Goal: Information Seeking & Learning: Learn about a topic

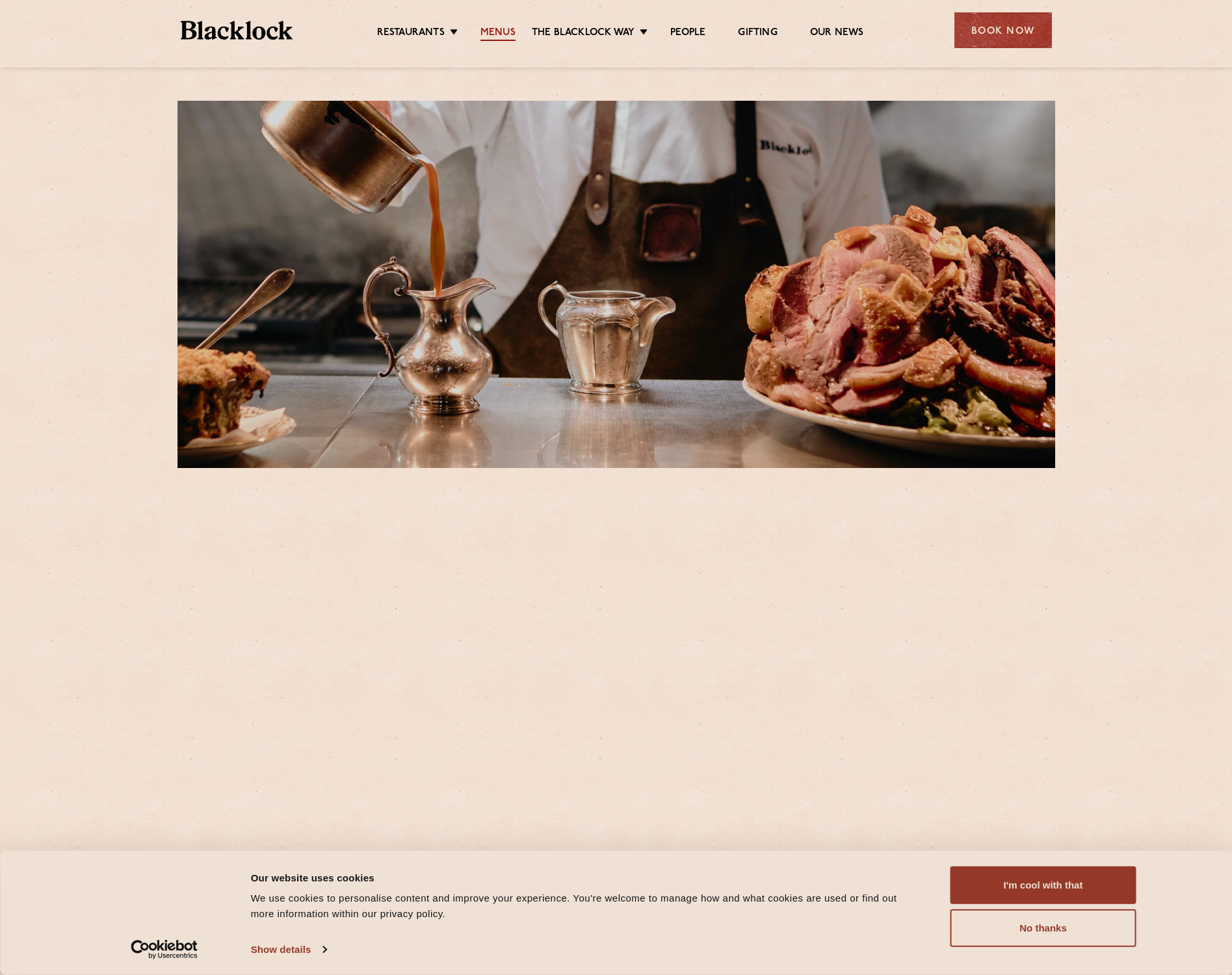
click at [499, 32] on link "Menus" at bounding box center [498, 33] width 35 height 14
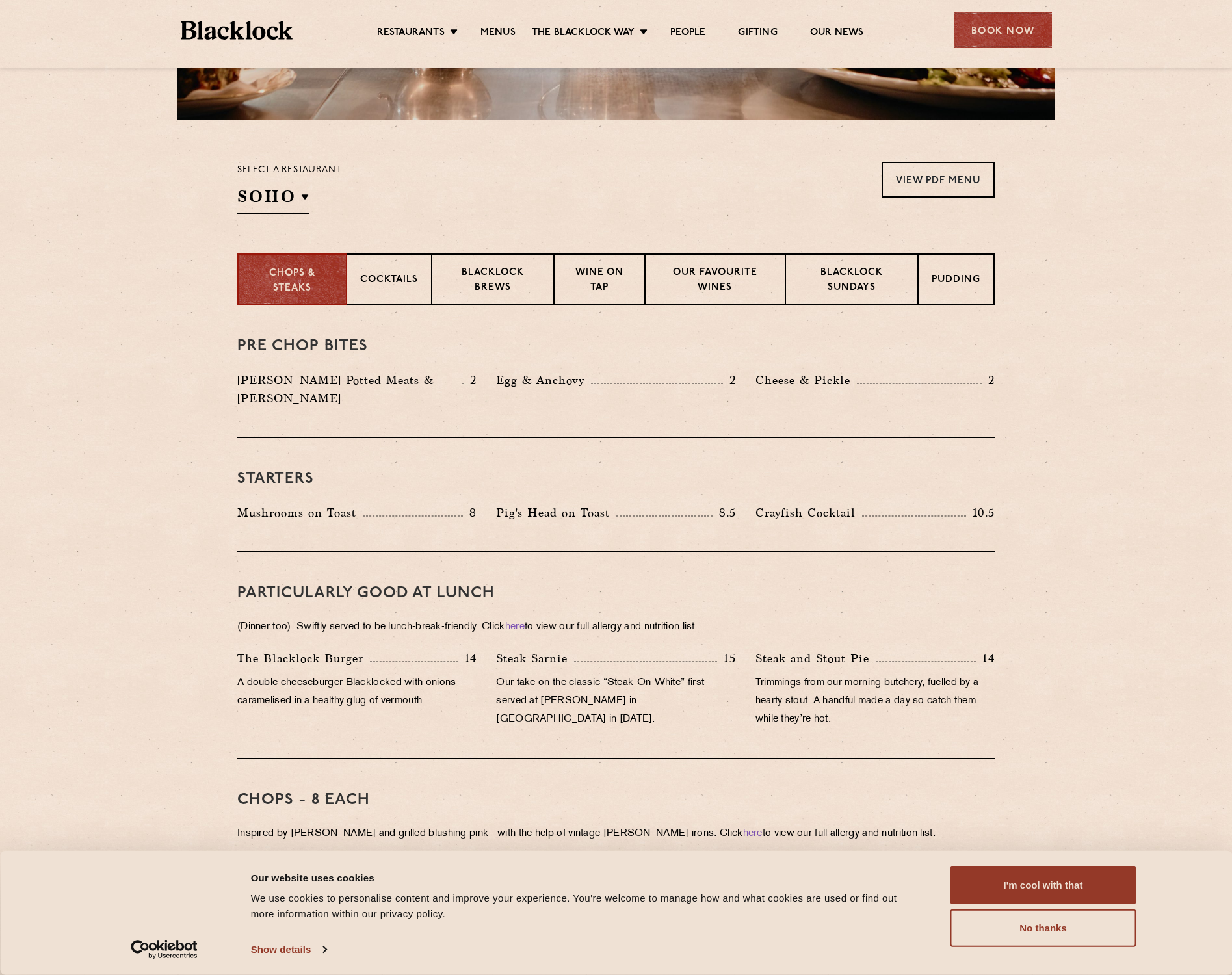
scroll to position [366, 0]
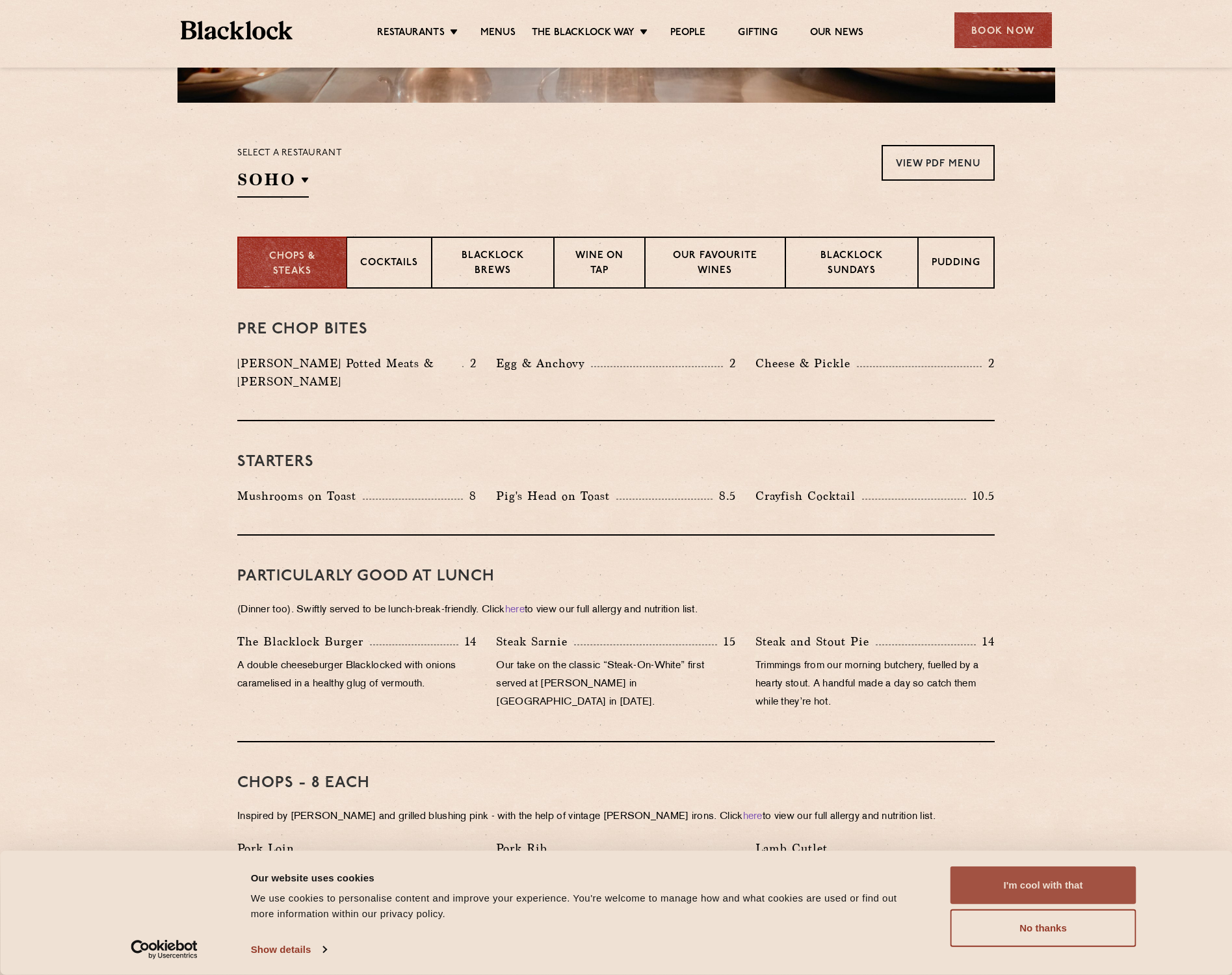
click at [1045, 898] on button "I'm cool with that" at bounding box center [1042, 885] width 186 height 38
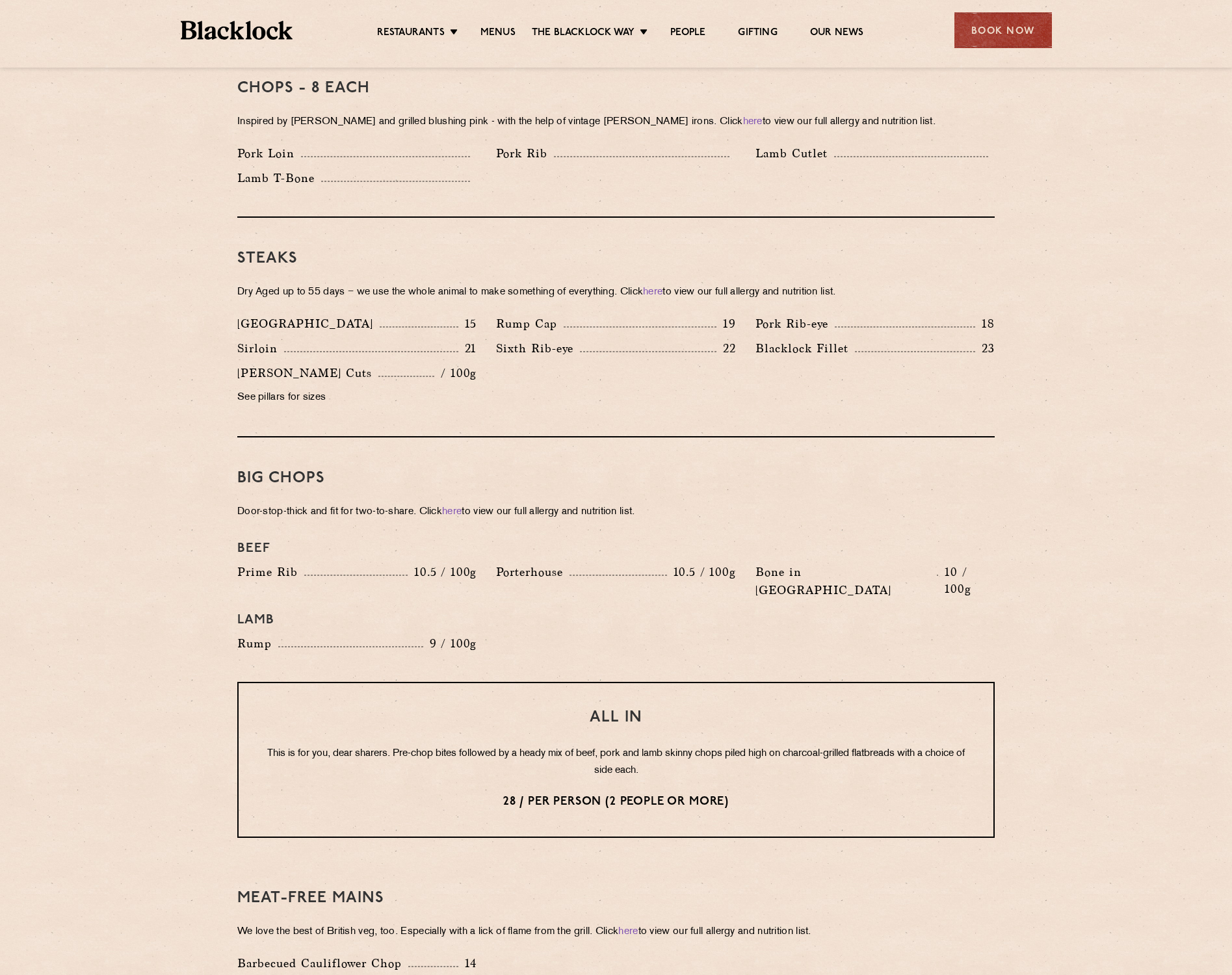
scroll to position [1241, 0]
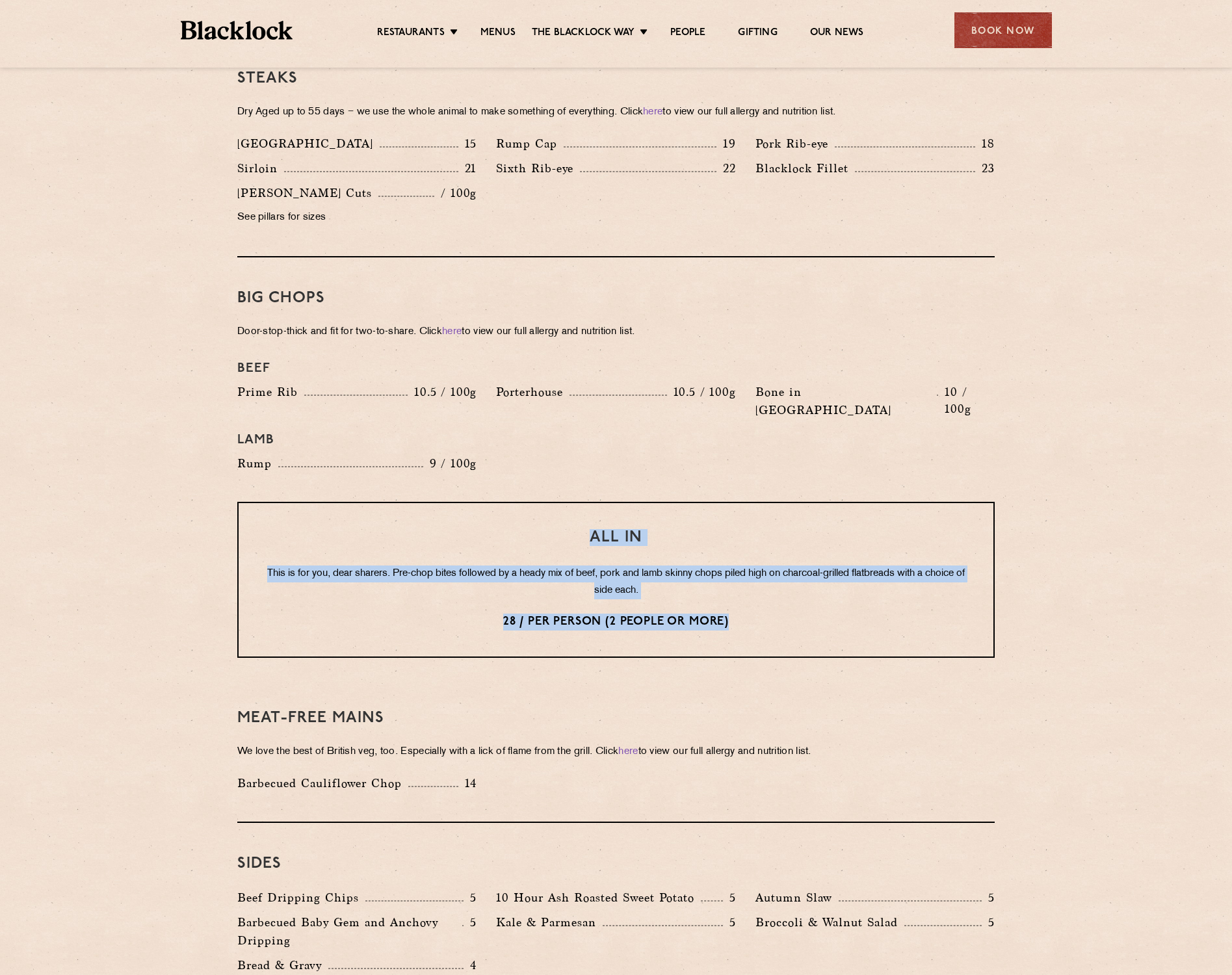
drag, startPoint x: 652, startPoint y: 546, endPoint x: 548, endPoint y: 494, distance: 116.3
click at [548, 502] on div "All In This is for you, dear sharers. Pre-chop bites followed by a heady mix of…" at bounding box center [615, 579] width 757 height 156
click at [550, 529] on h3 "All In" at bounding box center [616, 537] width 702 height 17
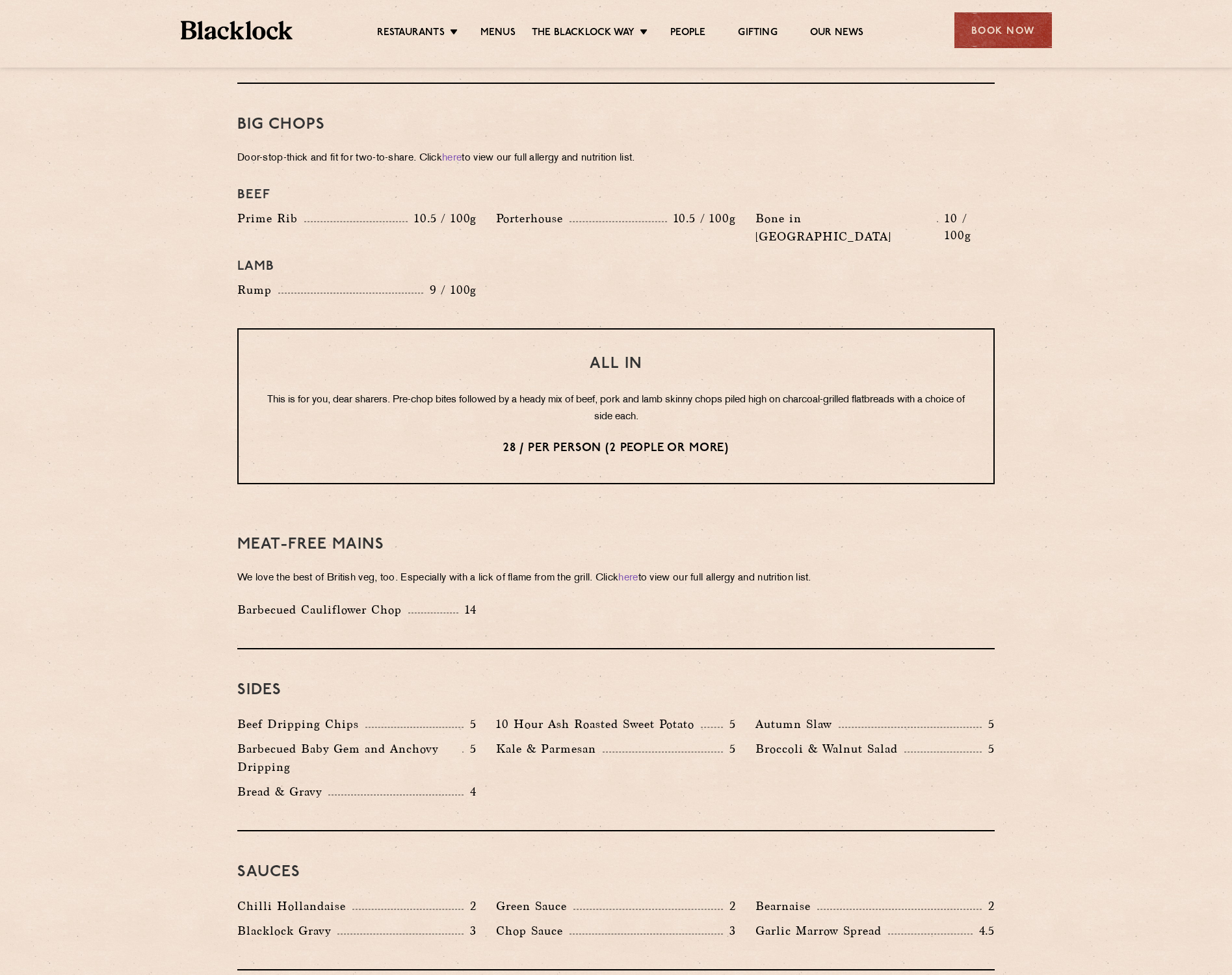
scroll to position [1403, 0]
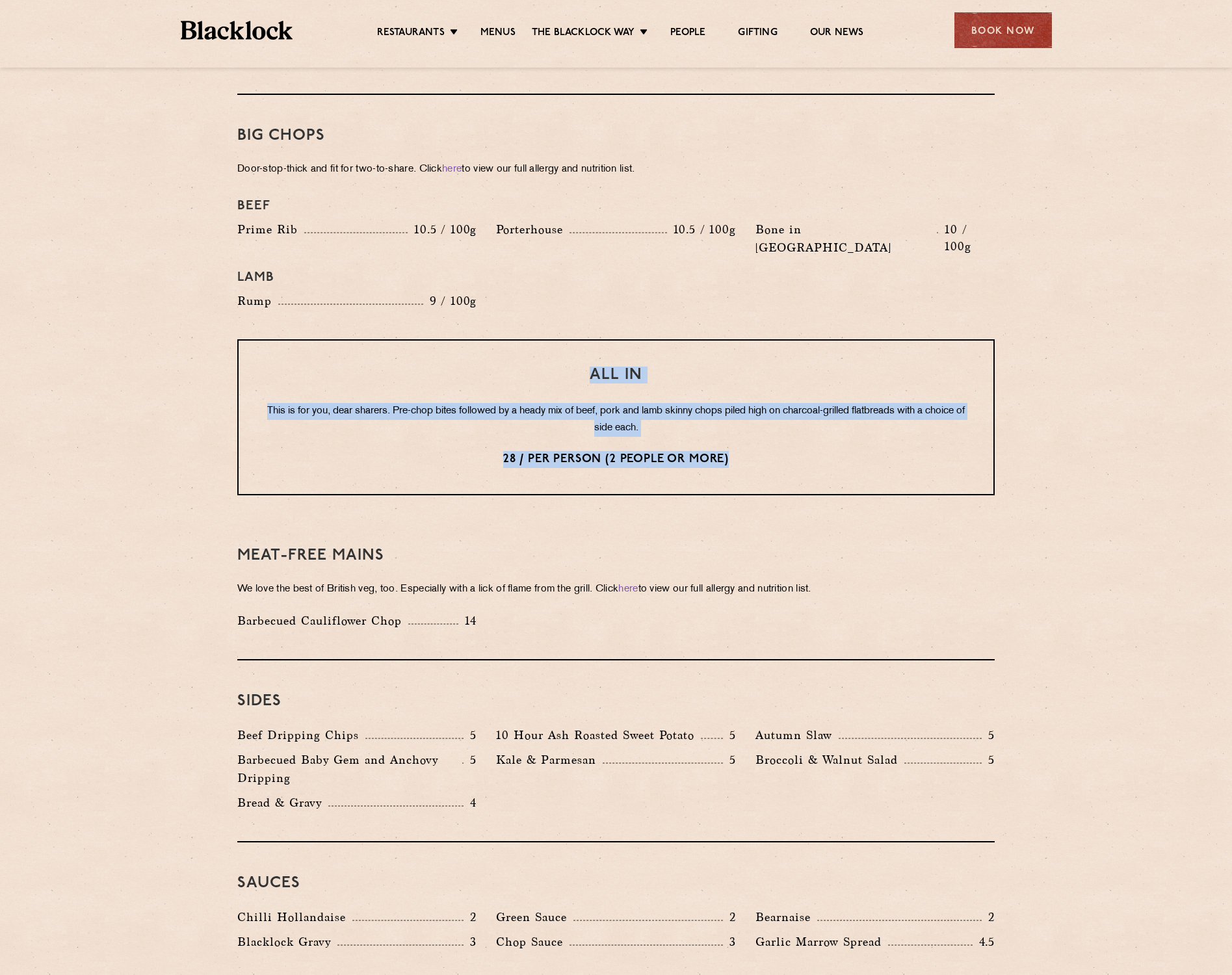
drag, startPoint x: 734, startPoint y: 418, endPoint x: 572, endPoint y: 329, distance: 184.8
click at [570, 339] on div "All In This is for you, dear sharers. Pre-chop bites followed by a heady mix of…" at bounding box center [615, 417] width 757 height 156
click at [572, 366] on h3 "All In" at bounding box center [616, 375] width 702 height 17
drag, startPoint x: 572, startPoint y: 326, endPoint x: 776, endPoint y: 424, distance: 226.3
click at [775, 424] on div "All In This is for you, dear sharers. Pre-chop bites followed by a heady mix of…" at bounding box center [615, 417] width 757 height 156
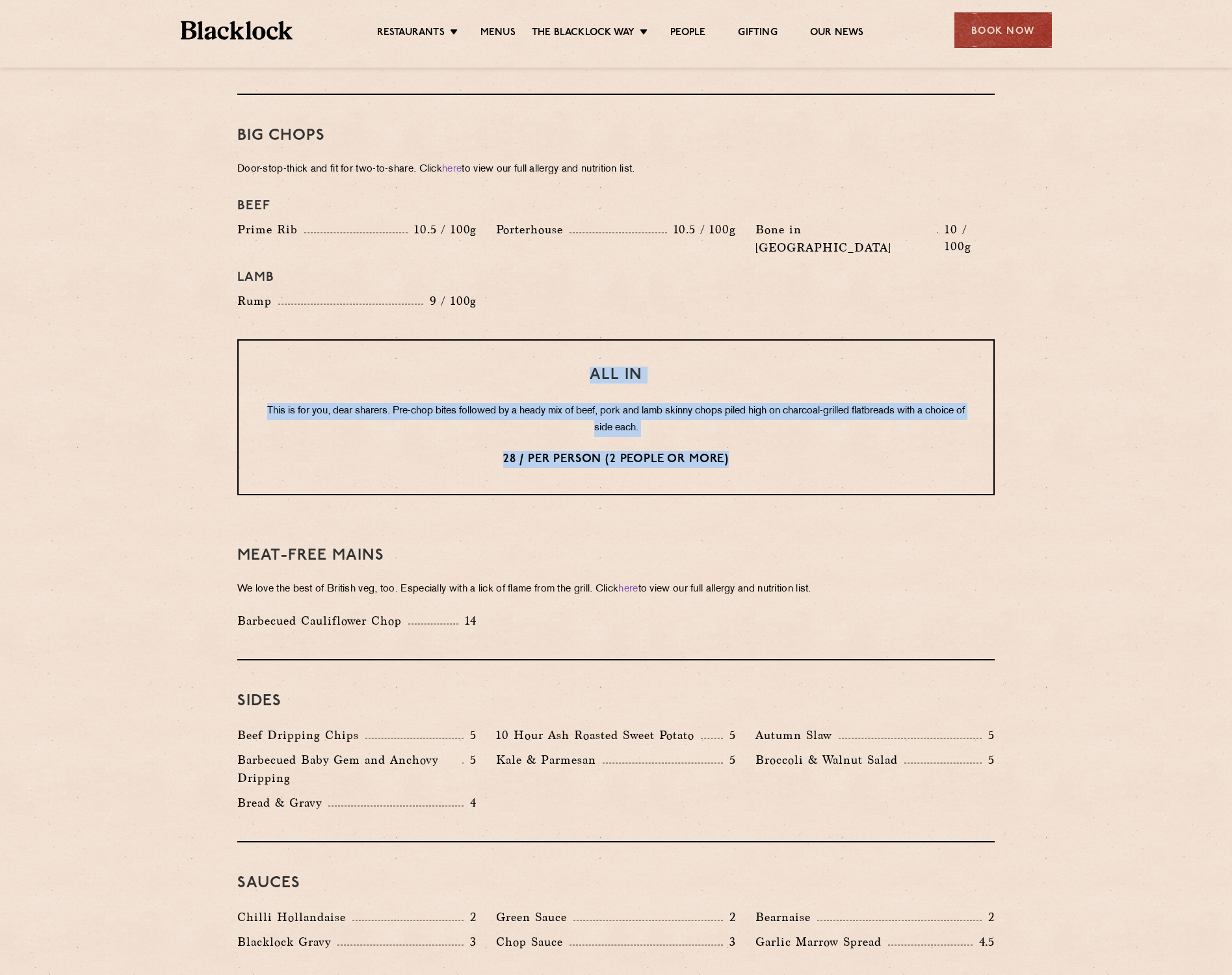
click at [776, 451] on p "28 / per person (2 people or more)" at bounding box center [616, 460] width 702 height 17
drag, startPoint x: 712, startPoint y: 411, endPoint x: 544, endPoint y: 323, distance: 189.7
click at [544, 339] on div "All In This is for you, dear sharers. Pre-chop bites followed by a heady mix of…" at bounding box center [615, 417] width 757 height 156
drag, startPoint x: 558, startPoint y: 323, endPoint x: 797, endPoint y: 434, distance: 263.5
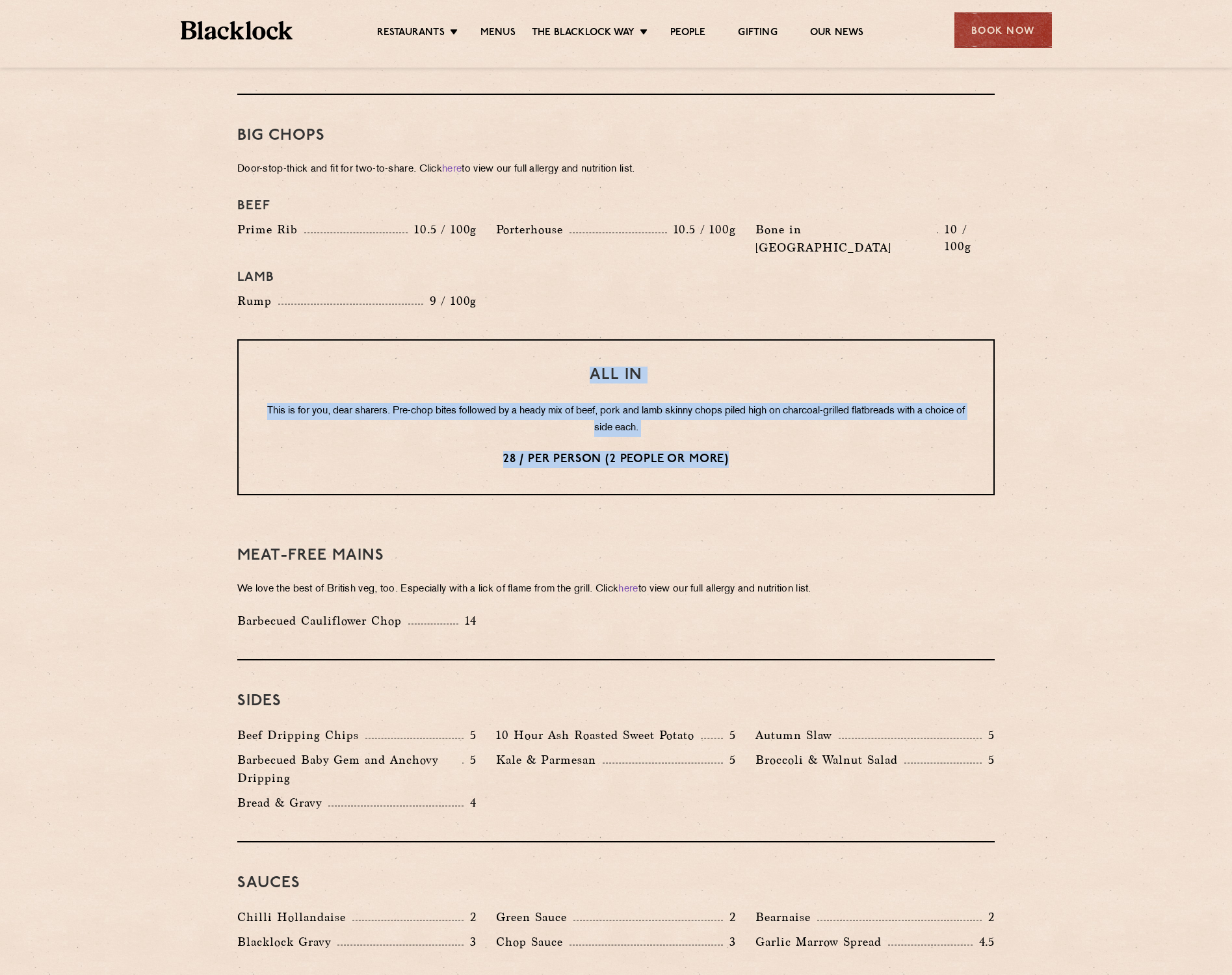
click at [797, 436] on div "All In This is for you, dear sharers. Pre-chop bites followed by a heady mix of…" at bounding box center [615, 417] width 757 height 156
click at [797, 434] on div "All In This is for you, dear sharers. Pre-chop bites followed by a heady mix of…" at bounding box center [615, 417] width 757 height 156
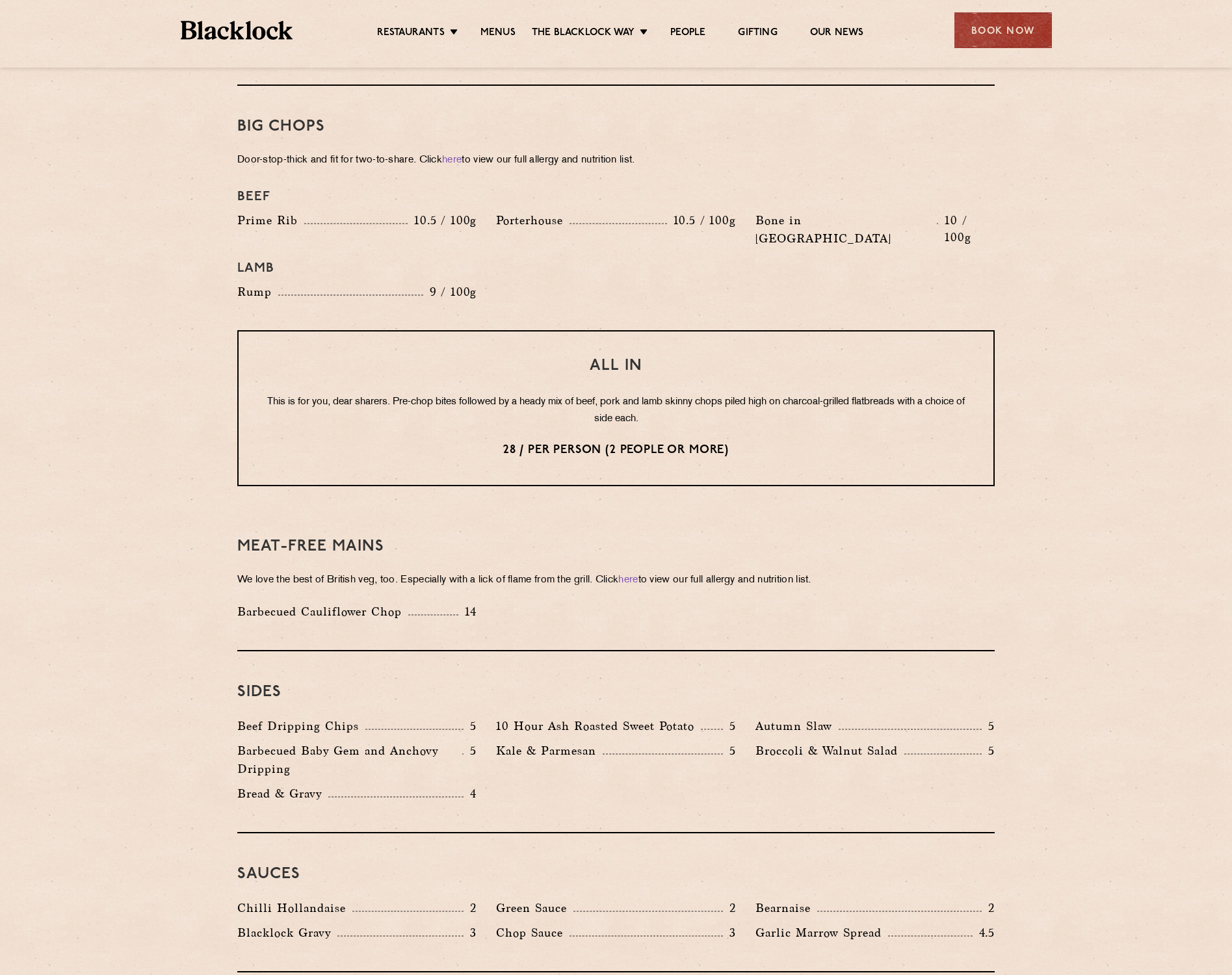
scroll to position [1360, 0]
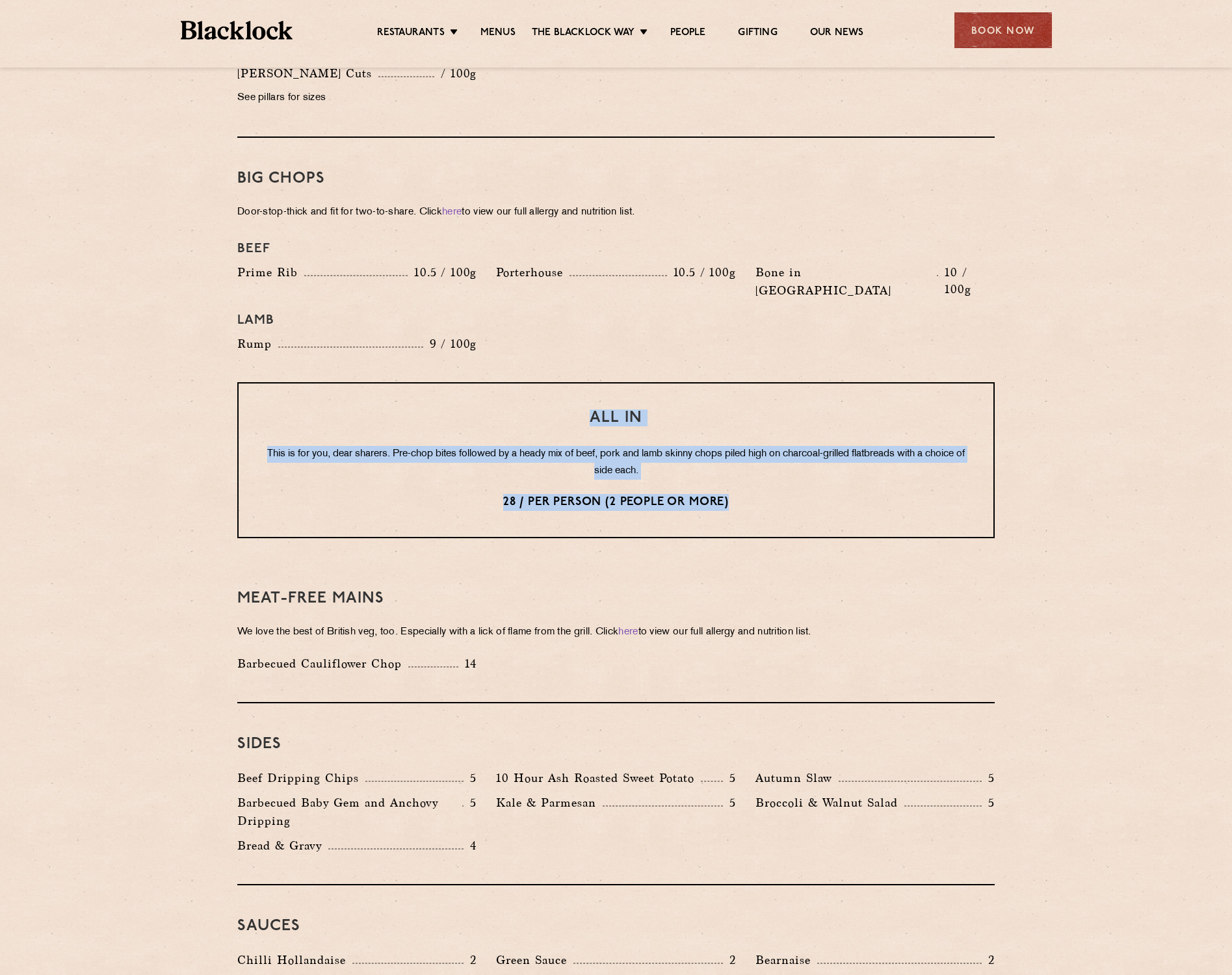
drag, startPoint x: 754, startPoint y: 463, endPoint x: 575, endPoint y: 372, distance: 200.8
click at [575, 382] on div "All In This is for you, dear sharers. Pre-chop bites followed by a heady mix of…" at bounding box center [615, 460] width 757 height 156
click at [715, 444] on div "All In This is for you, dear sharers. Pre-chop bites followed by a heady mix of…" at bounding box center [615, 460] width 757 height 156
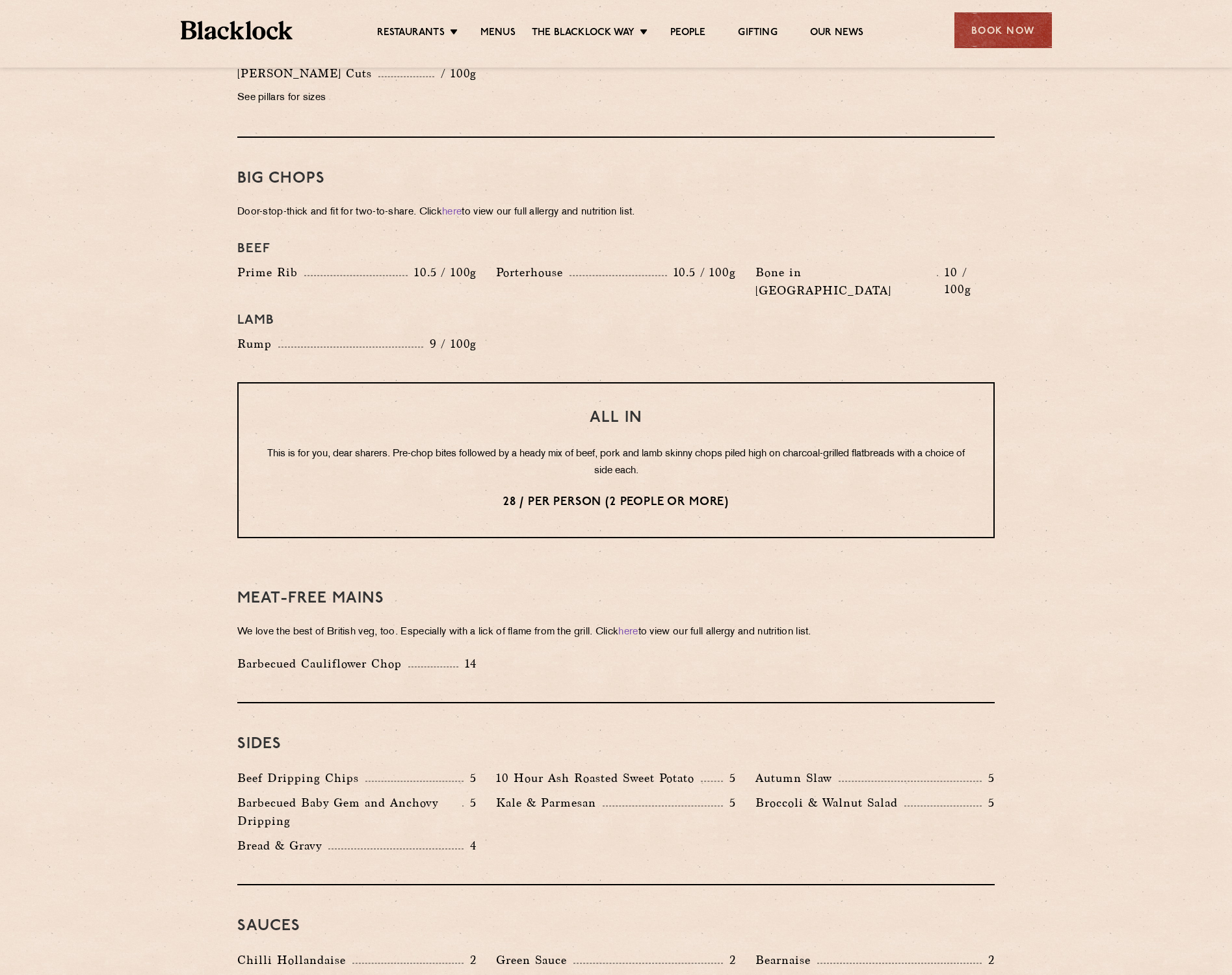
click at [1167, 422] on section "Pre Chop Bites Blacklock Potted Meats & Kimchi 2 Egg & Anchovy 2 Cheese & Pickl…" at bounding box center [616, 229] width 1232 height 1871
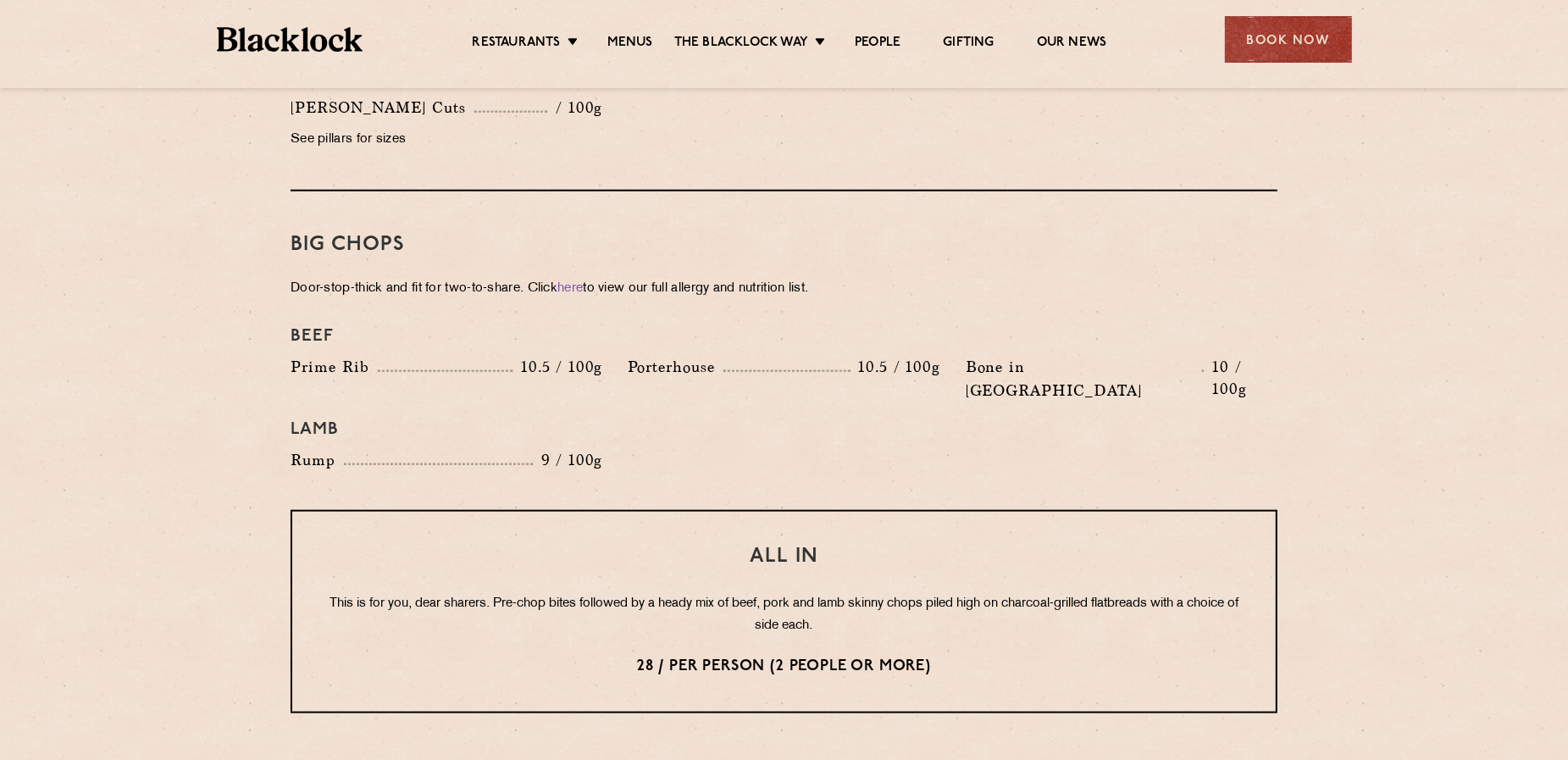
scroll to position [1782, 0]
